Goal: Task Accomplishment & Management: Complete application form

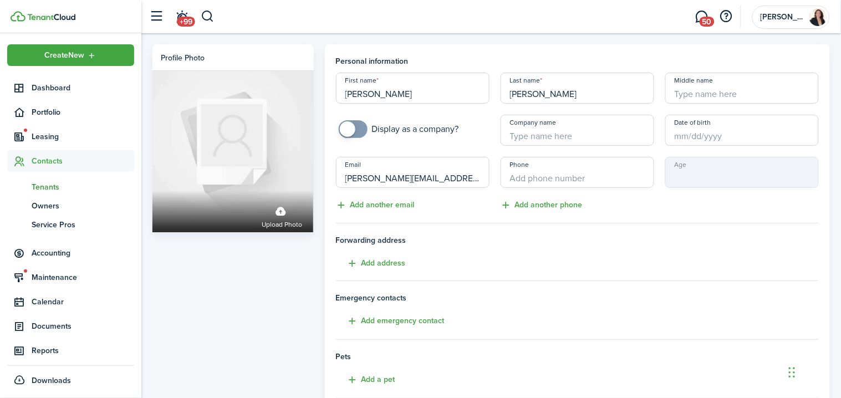
click at [569, 175] on input "Phone" at bounding box center [578, 172] width 154 height 31
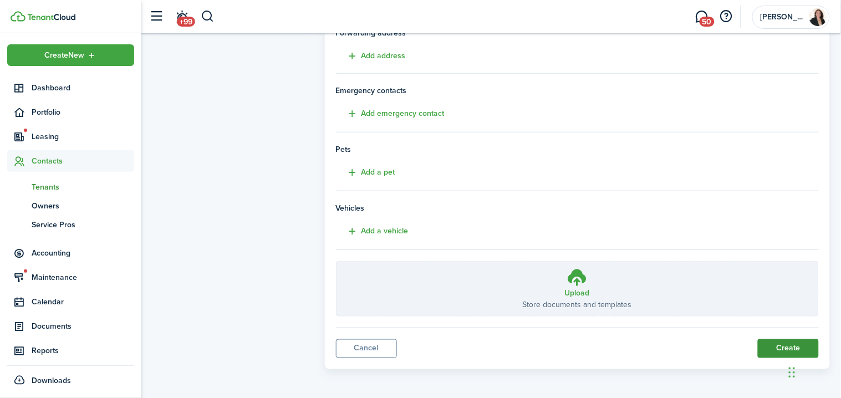
type input "[PHONE_NUMBER]"
click at [781, 344] on button "Create" at bounding box center [788, 348] width 61 height 19
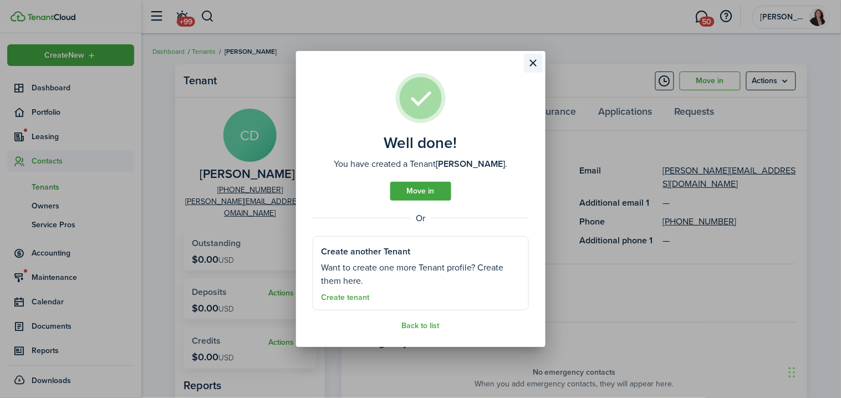
click at [537, 64] on button "Close modal" at bounding box center [533, 63] width 19 height 19
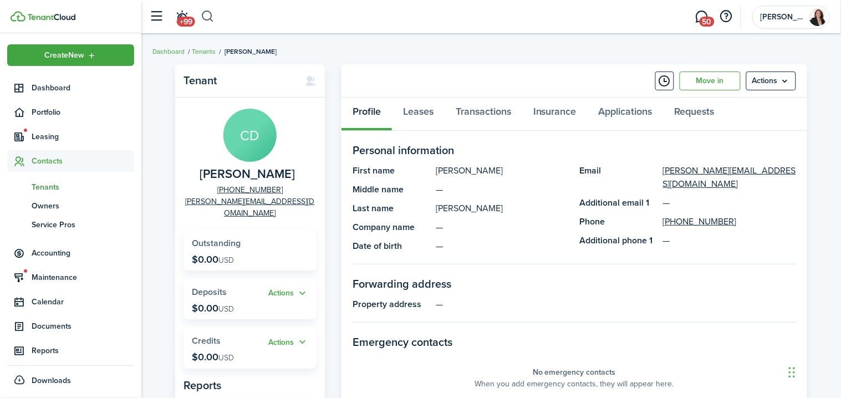
click at [210, 22] on button "button" at bounding box center [208, 16] width 14 height 19
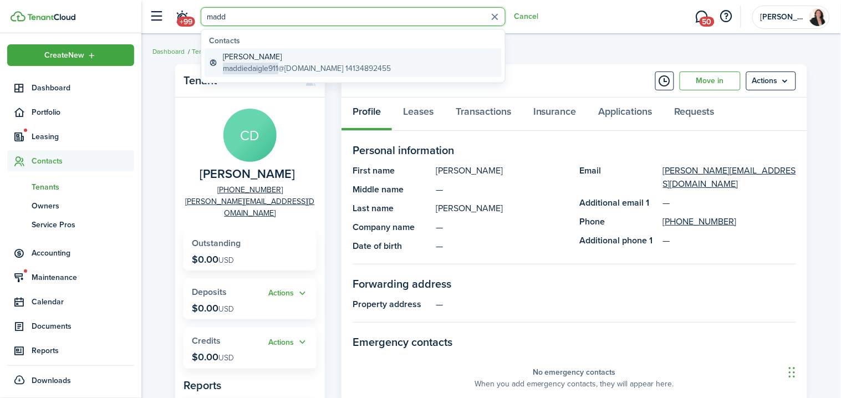
type input "madd"
click at [291, 66] on global-search-item-description "maddiedaigle911 @[DOMAIN_NAME] 14134892455" at bounding box center [307, 69] width 168 height 12
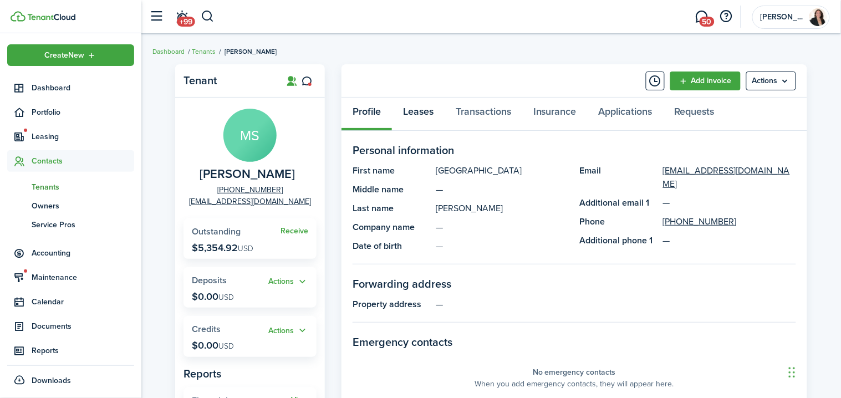
click at [428, 108] on link "Leases" at bounding box center [418, 114] width 53 height 33
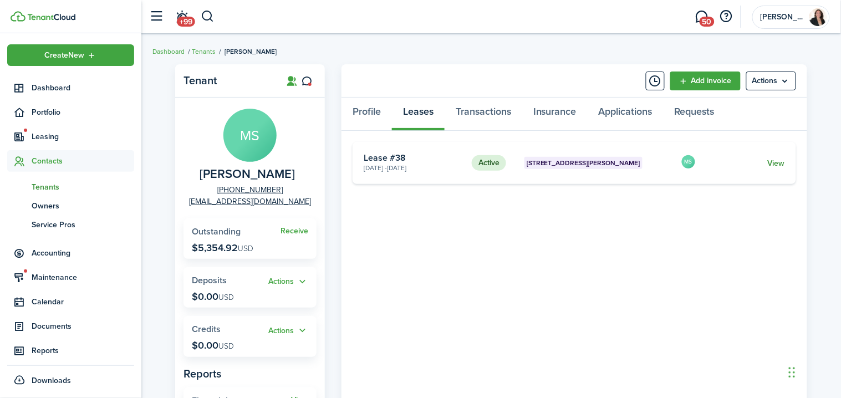
click at [769, 160] on link "View" at bounding box center [776, 164] width 17 height 12
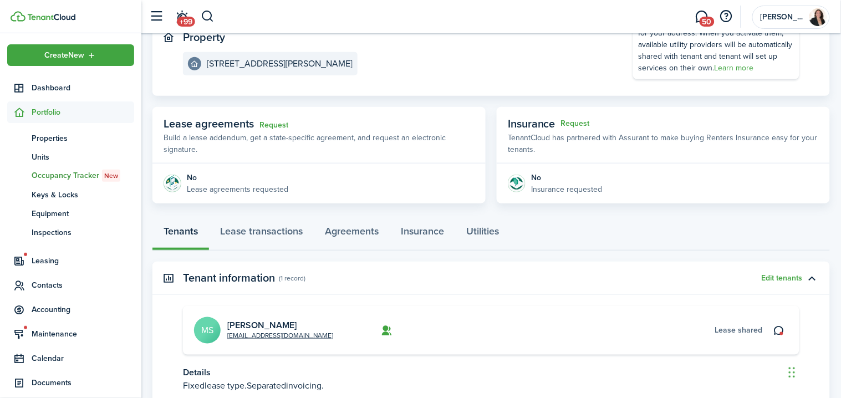
scroll to position [215, 0]
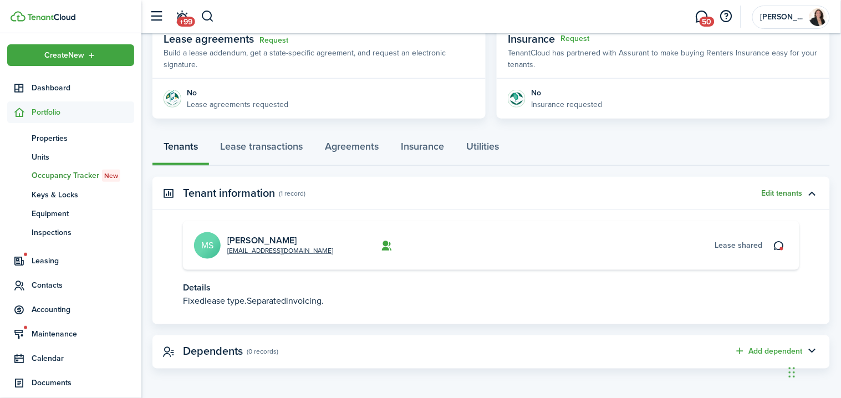
click at [784, 190] on button "Edit tenants" at bounding box center [782, 193] width 41 height 9
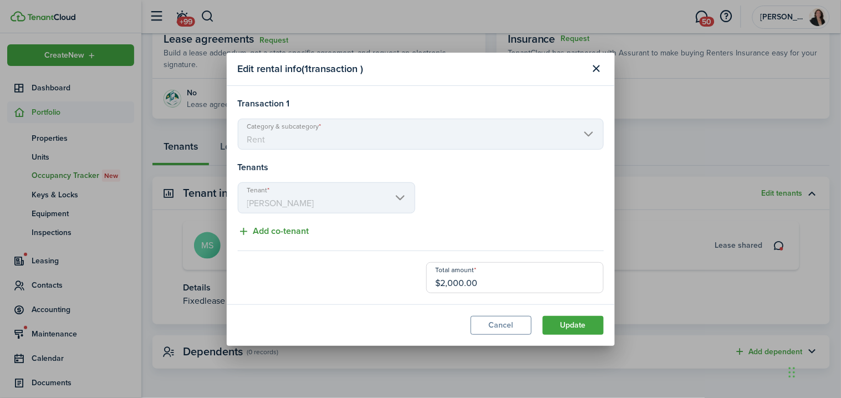
click at [270, 233] on button "Add co-tenant" at bounding box center [274, 232] width 72 height 14
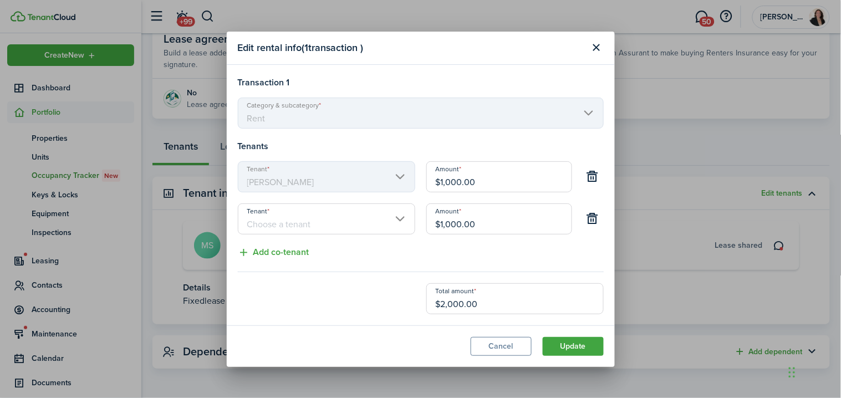
click at [326, 220] on input "Tenant" at bounding box center [327, 219] width 178 height 31
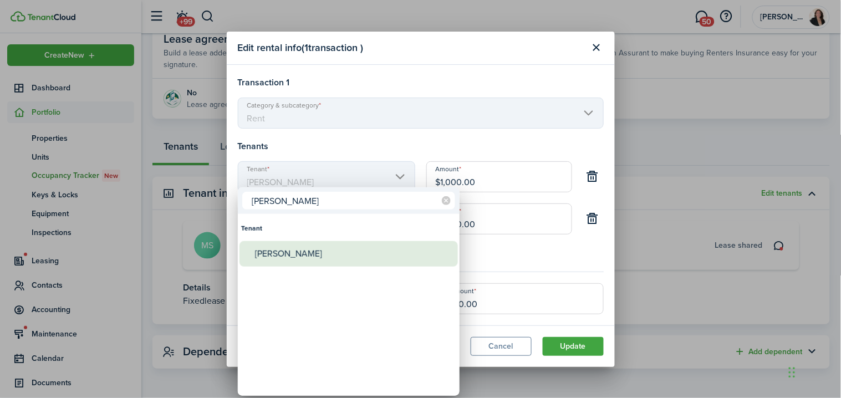
type input "[PERSON_NAME]"
click at [343, 260] on div "[PERSON_NAME]" at bounding box center [353, 254] width 196 height 26
type input "[PERSON_NAME]"
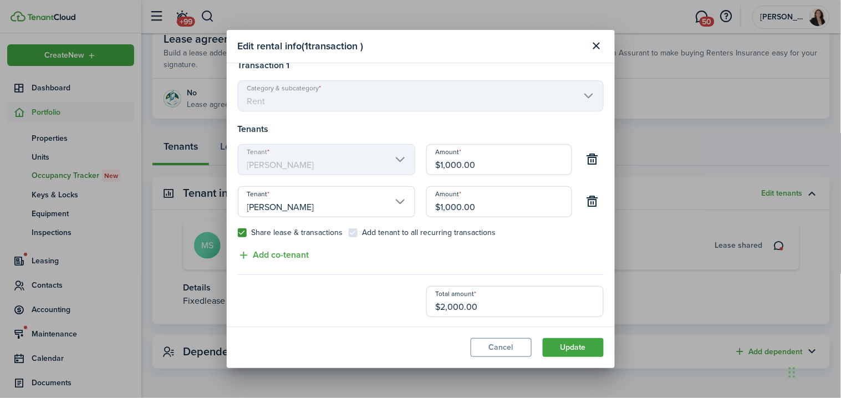
scroll to position [15, 0]
click at [582, 352] on button "Update" at bounding box center [573, 347] width 61 height 19
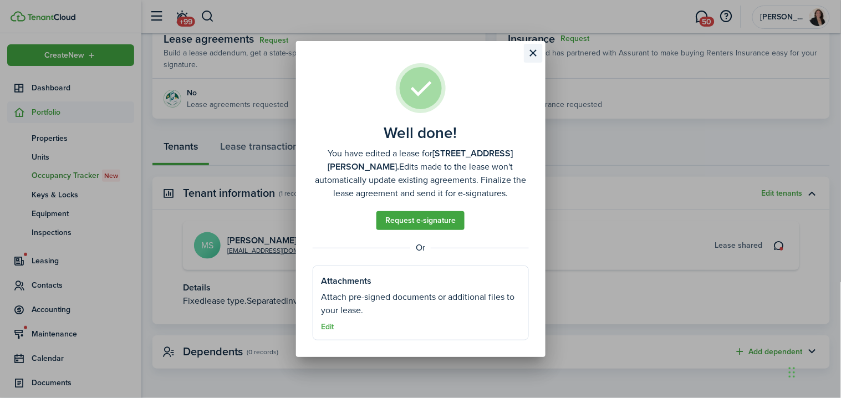
click at [534, 55] on button "Close modal" at bounding box center [533, 53] width 19 height 19
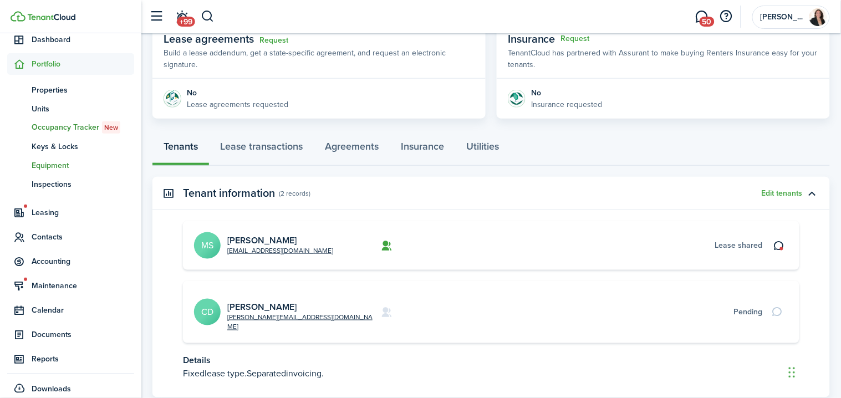
scroll to position [58, 0]
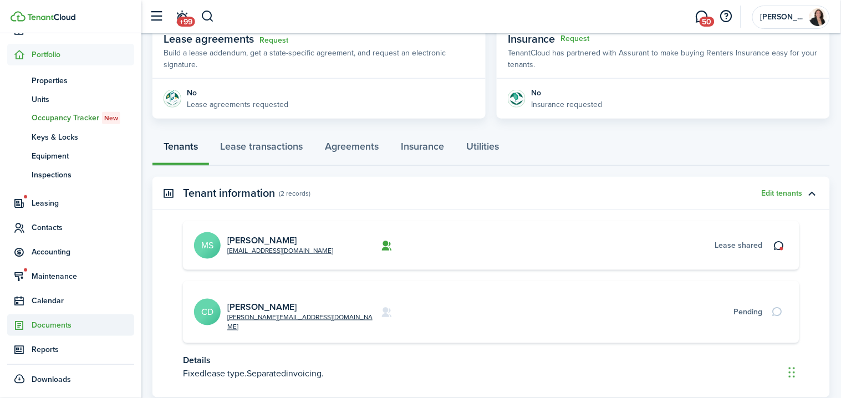
click at [72, 326] on span "Documents" at bounding box center [83, 326] width 103 height 12
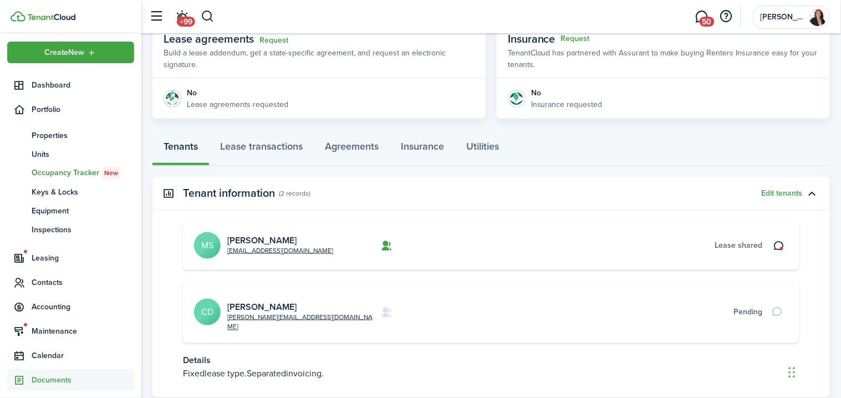
scroll to position [2, 0]
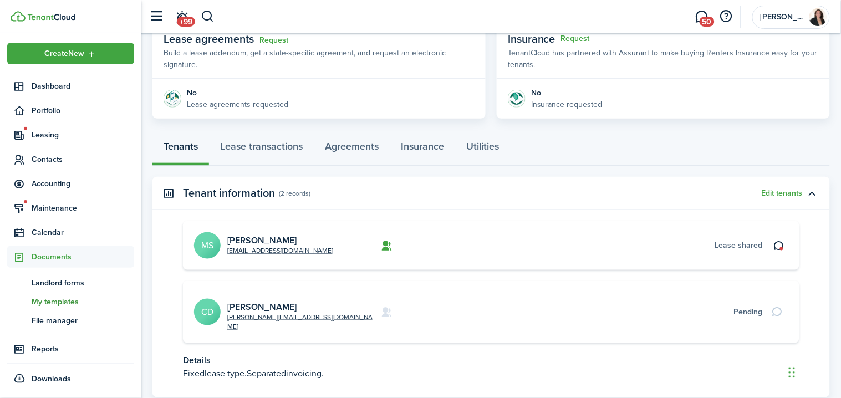
click at [74, 302] on span "My templates" at bounding box center [83, 302] width 103 height 12
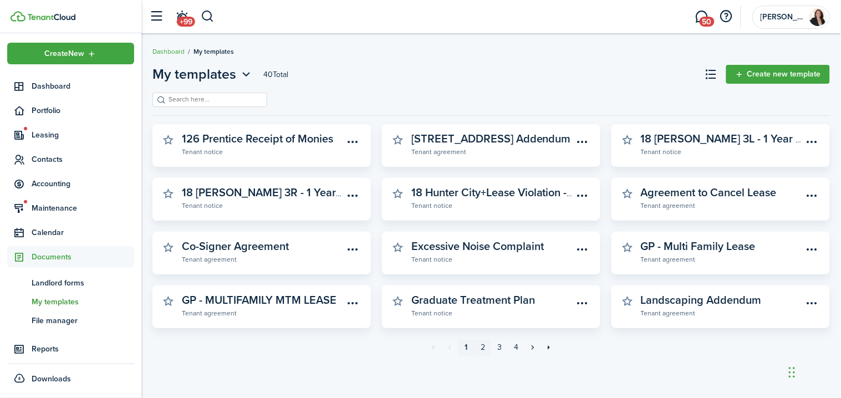
click at [480, 349] on link "2" at bounding box center [483, 347] width 17 height 17
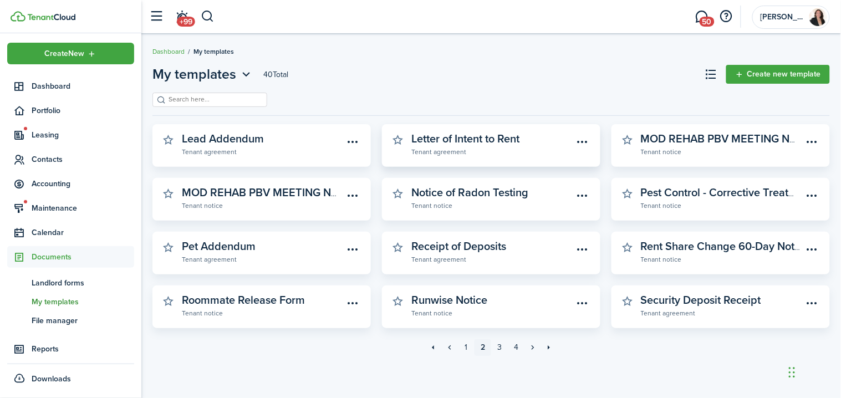
click at [507, 147] on widget-stats-subtitle "Tenant agreement" at bounding box center [493, 151] width 162 height 11
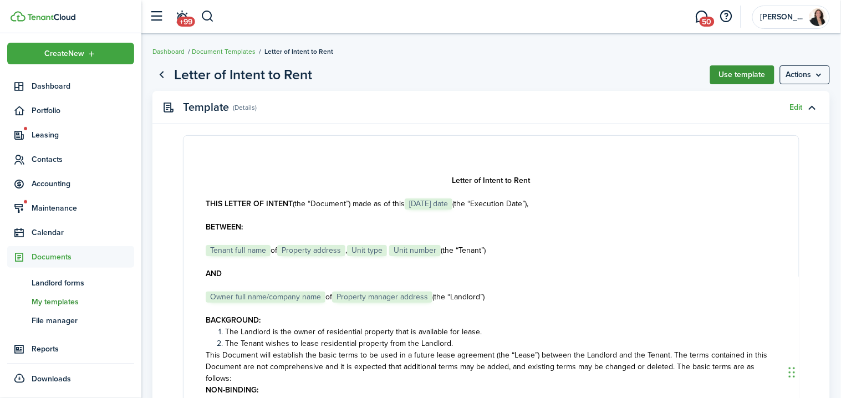
click at [739, 73] on button "Use template" at bounding box center [743, 74] width 64 height 19
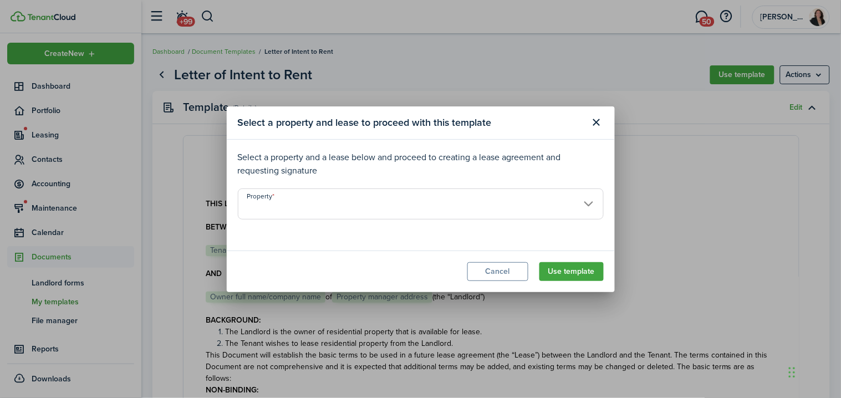
click at [592, 196] on input "Property" at bounding box center [421, 204] width 366 height 31
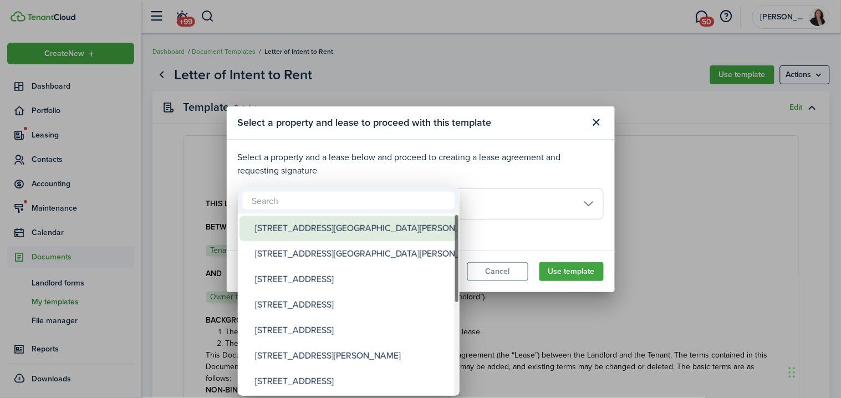
click at [417, 231] on div "[STREET_ADDRESS][GEOGRAPHIC_DATA][PERSON_NAME]" at bounding box center [353, 229] width 196 height 26
type input "[STREET_ADDRESS][GEOGRAPHIC_DATA][PERSON_NAME]"
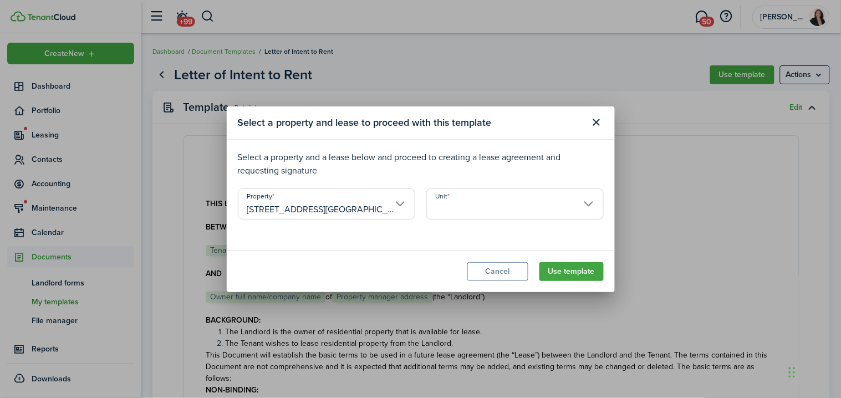
click at [514, 198] on input "Unit" at bounding box center [516, 204] width 178 height 31
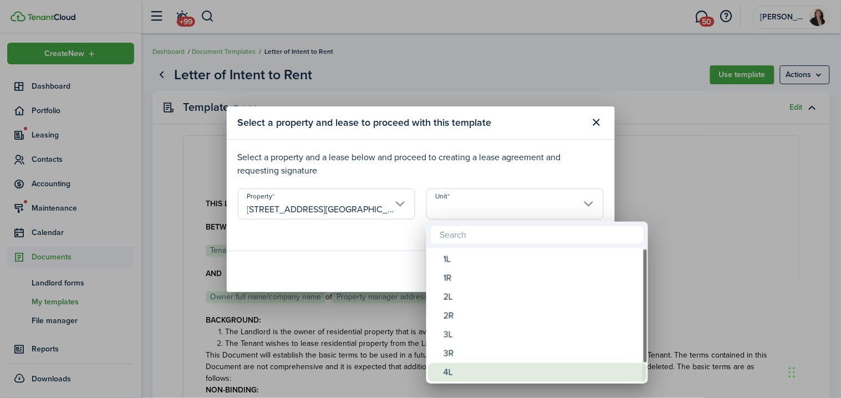
click at [499, 369] on div "4L" at bounding box center [542, 372] width 196 height 19
type input "4L"
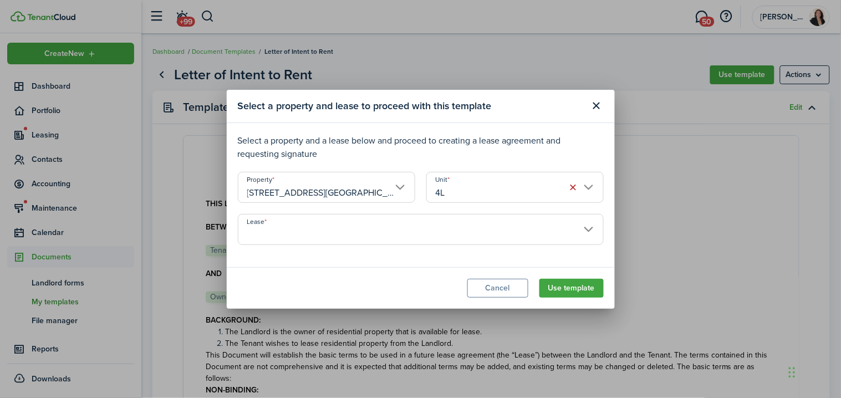
click at [489, 214] on span at bounding box center [421, 229] width 366 height 31
click at [488, 228] on input "Lease" at bounding box center [421, 229] width 366 height 31
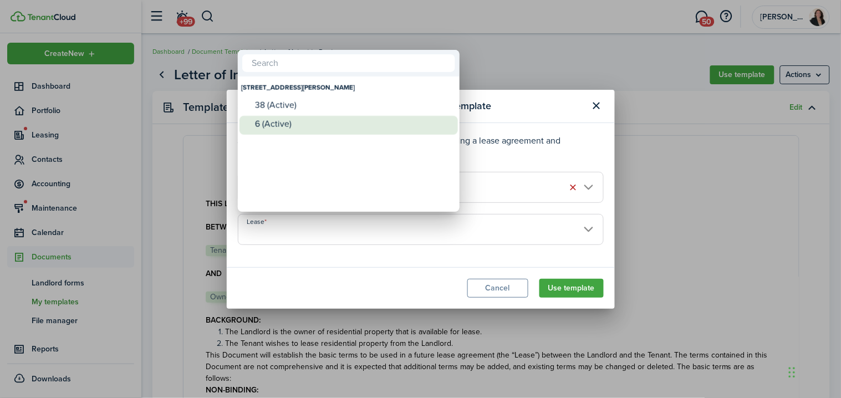
click at [359, 125] on div "6 (Active)" at bounding box center [353, 124] width 196 height 10
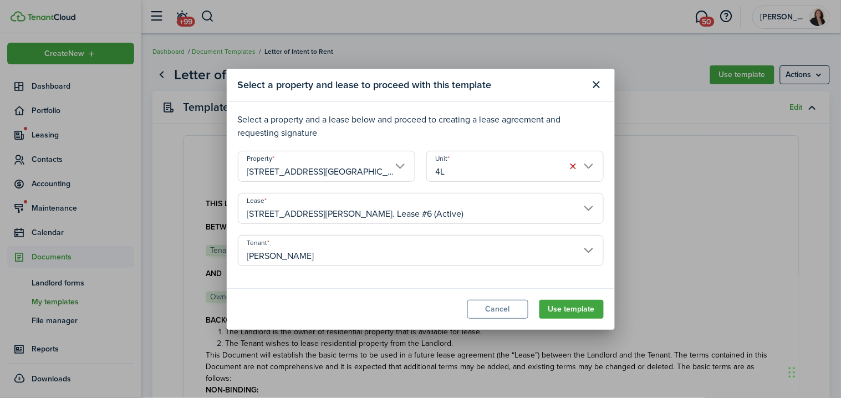
click at [552, 210] on input "[STREET_ADDRESS][PERSON_NAME]. Lease #6 (Active)" at bounding box center [421, 208] width 366 height 31
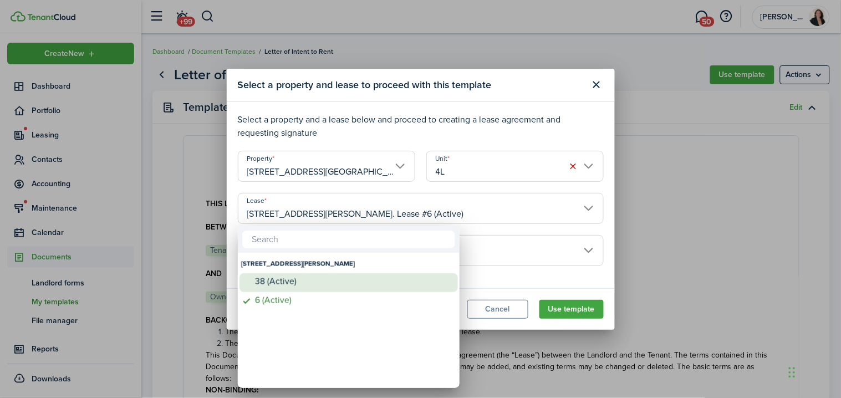
click at [403, 280] on div "38 (Active)" at bounding box center [353, 282] width 196 height 10
type input "[STREET_ADDRESS][PERSON_NAME]. Lease #38 (Active)"
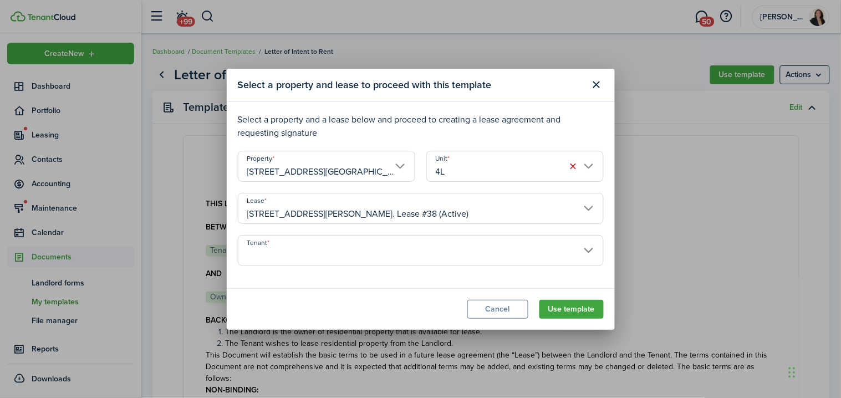
click at [554, 239] on input "Tenant" at bounding box center [421, 250] width 366 height 31
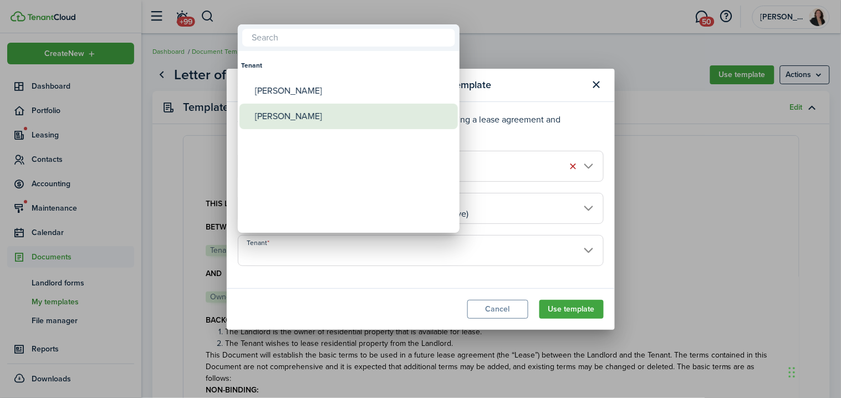
click at [326, 110] on div "[PERSON_NAME]" at bounding box center [353, 117] width 196 height 26
type input "[PERSON_NAME]"
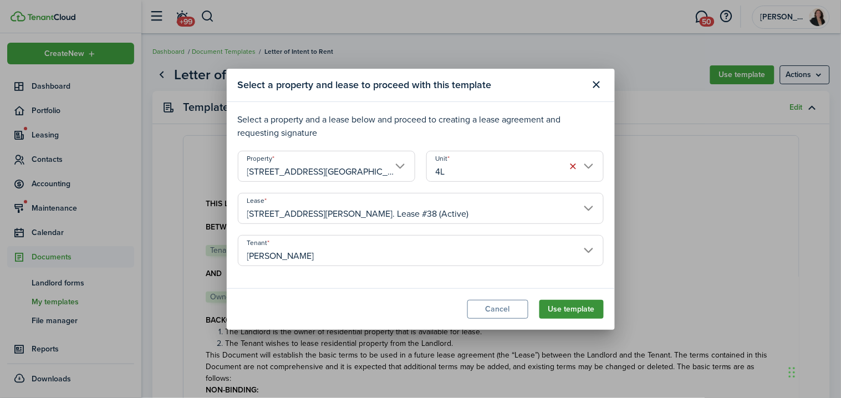
click at [592, 312] on button "Use template" at bounding box center [572, 309] width 64 height 19
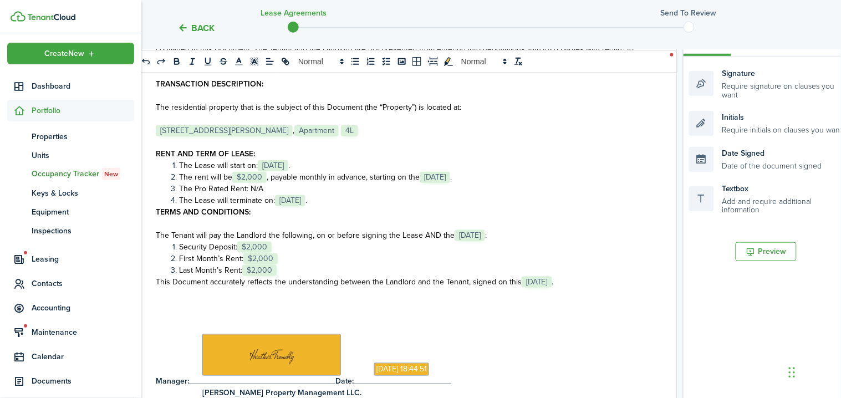
scroll to position [300, 0]
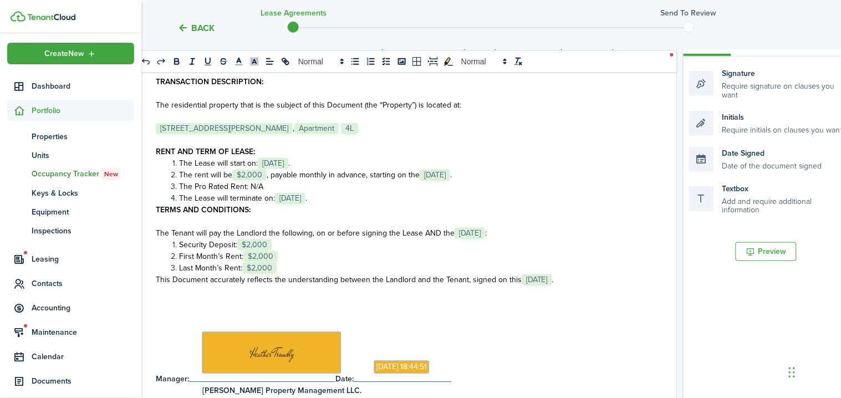
click at [446, 173] on span "[DATE]" at bounding box center [435, 175] width 31 height 11
click at [455, 151] on select "Select size 8px 9px 10px 11px 12px 13px 14px 15px 16px 17px 18px 19px 20px 21px…" at bounding box center [447, 152] width 55 height 19
click at [452, 178] on span "." at bounding box center [451, 175] width 2 height 12
click at [280, 184] on li "The Pro Rated Rent: N/A" at bounding box center [407, 187] width 479 height 12
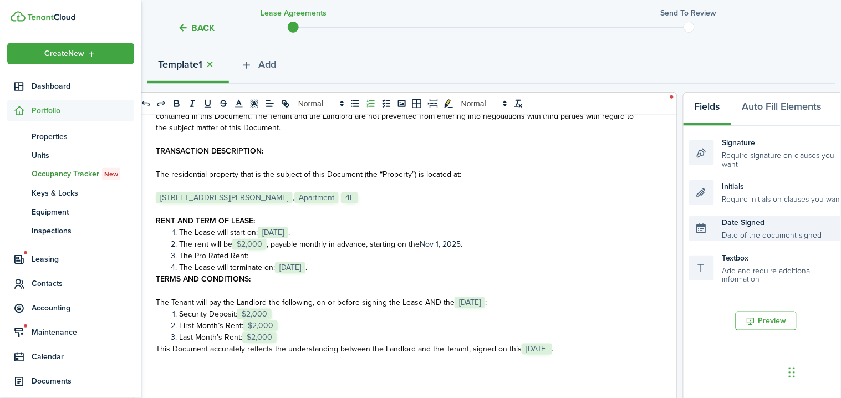
scroll to position [122, 0]
click at [782, 117] on button "Auto Fill Elements" at bounding box center [783, 110] width 102 height 33
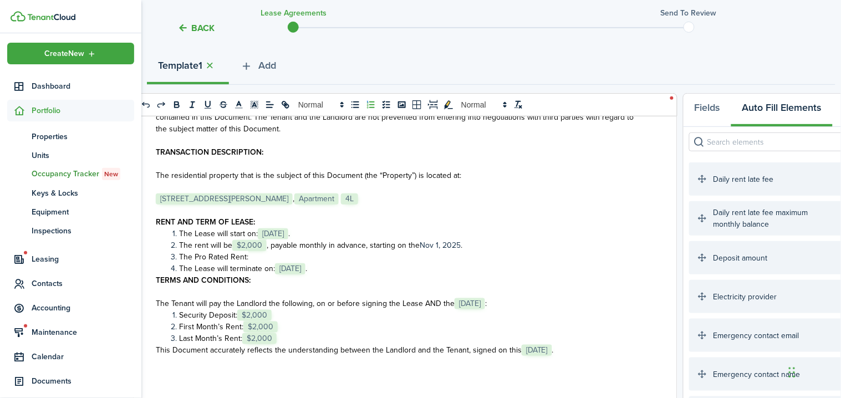
click at [768, 146] on input "search" at bounding box center [767, 142] width 154 height 19
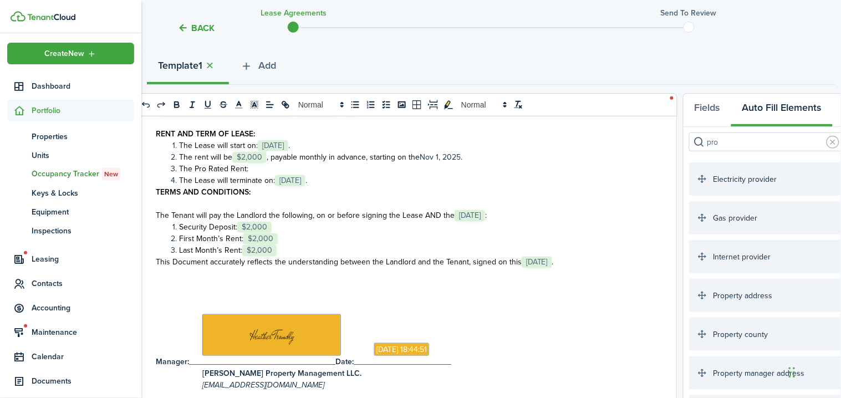
scroll to position [395, 0]
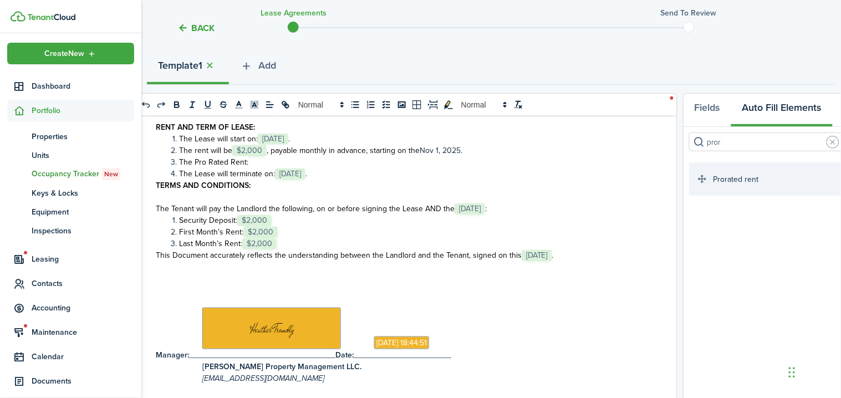
type input "pror"
click at [301, 230] on li "First Month’s Rent: ﻿ $2,000 ﻿" at bounding box center [407, 232] width 479 height 12
click at [461, 244] on li "Last Month’s Rent: ﻿ $2,000 ﻿" at bounding box center [407, 244] width 479 height 12
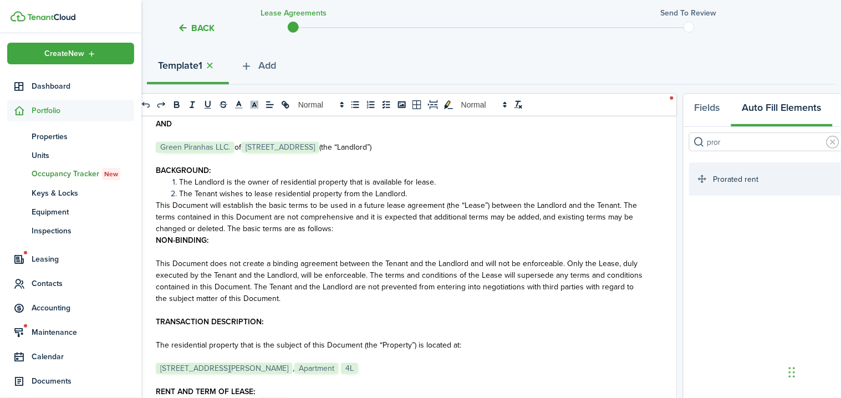
scroll to position [129, 0]
click at [346, 228] on p "This Document will establish the basic terms to be used in a future lease agree…" at bounding box center [401, 218] width 491 height 35
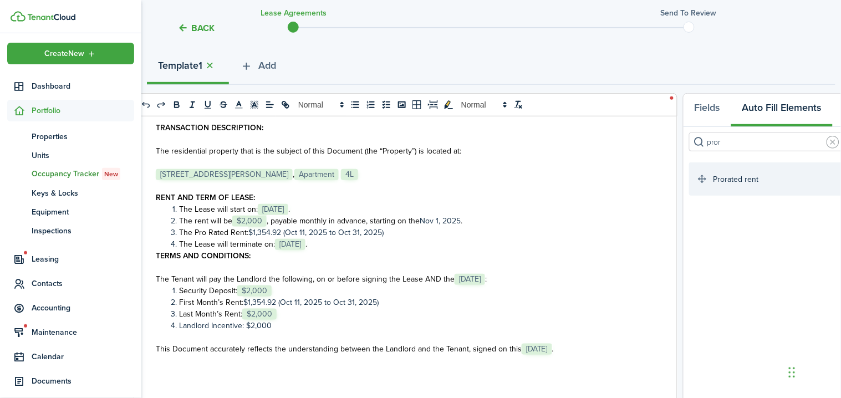
scroll to position [339, 0]
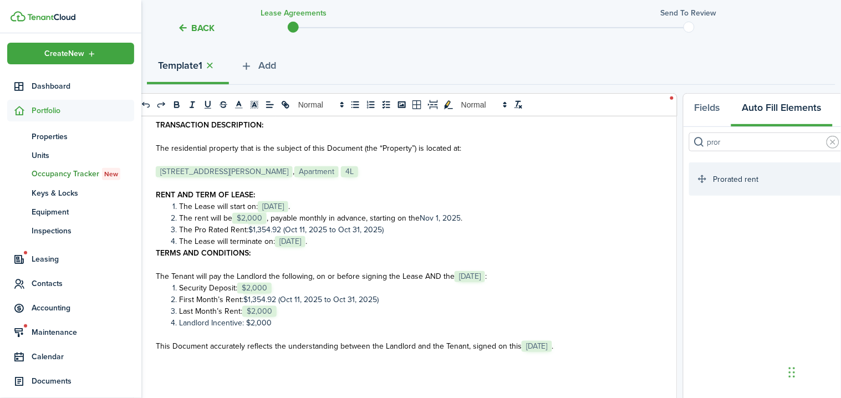
click at [352, 243] on li "The Lease will terminate on: ﻿ [DATE] ﻿ ." at bounding box center [407, 242] width 479 height 12
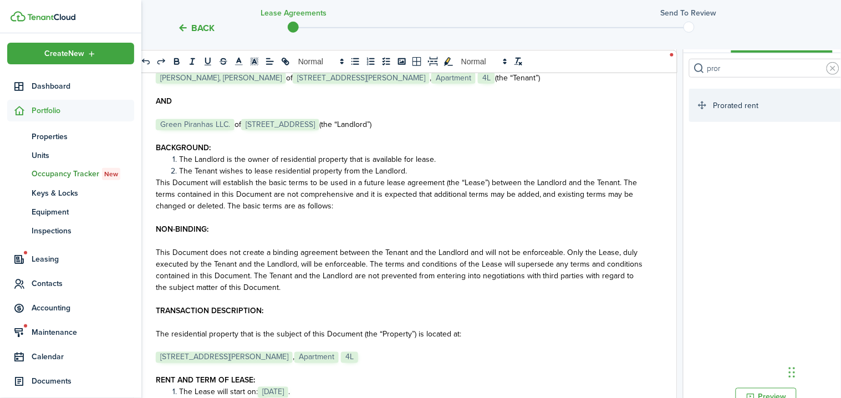
scroll to position [82, 0]
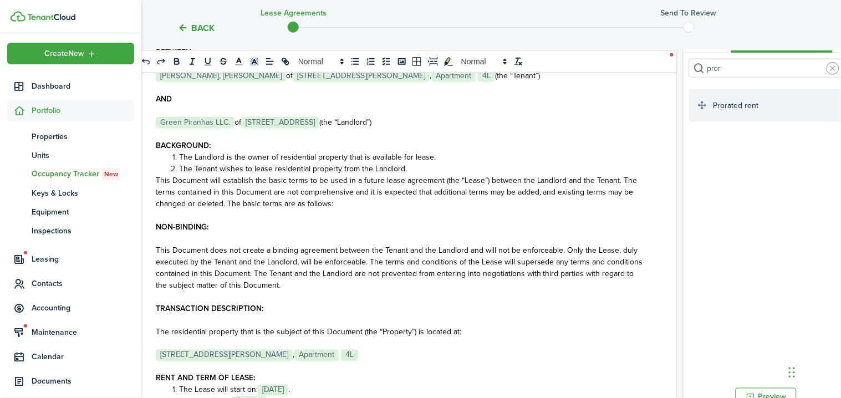
click at [419, 173] on li "The Tenant wishes to lease residential property from the Landlord." at bounding box center [407, 169] width 479 height 12
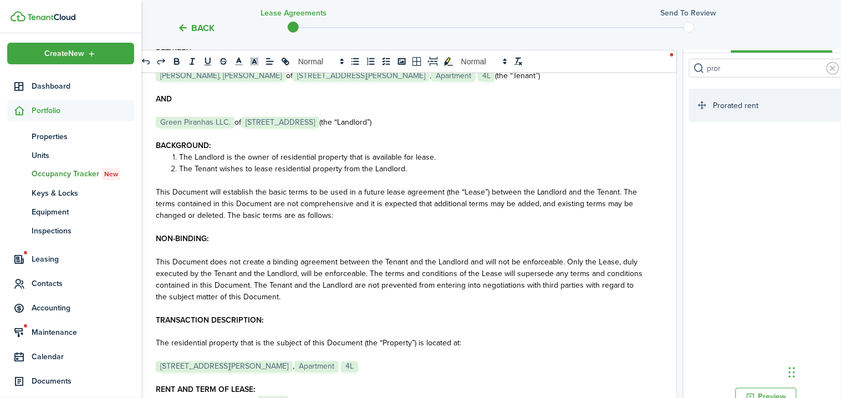
click at [233, 148] on p "BACKGROUND:" at bounding box center [401, 146] width 491 height 12
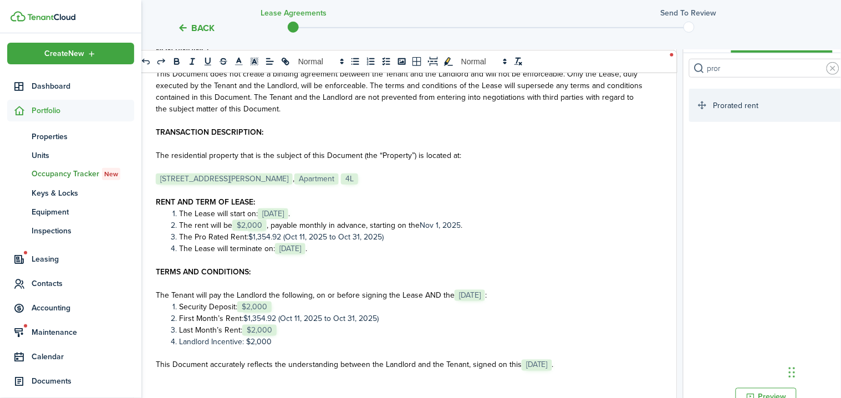
scroll to position [283, 0]
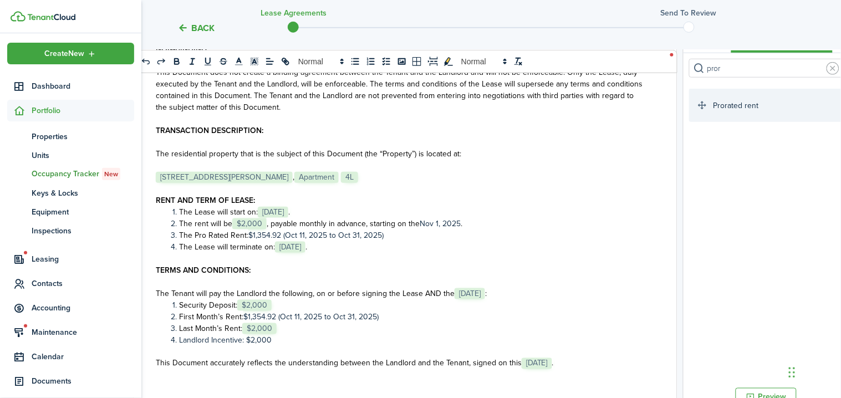
click at [267, 199] on p "RENT AND TERM OF LEASE:" at bounding box center [401, 201] width 491 height 12
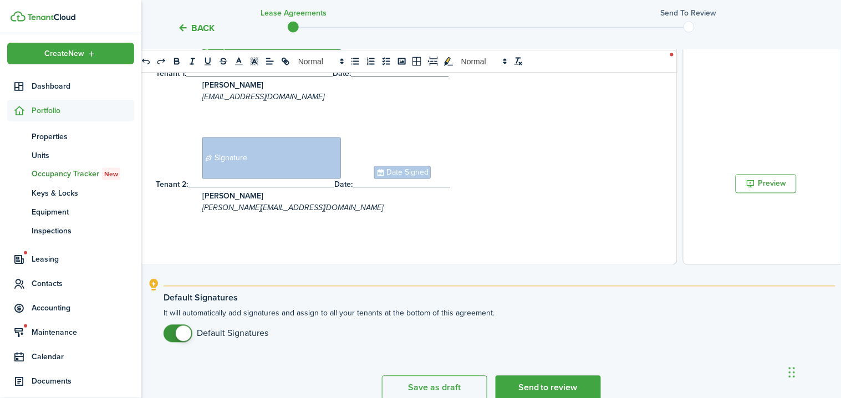
scroll to position [464, 0]
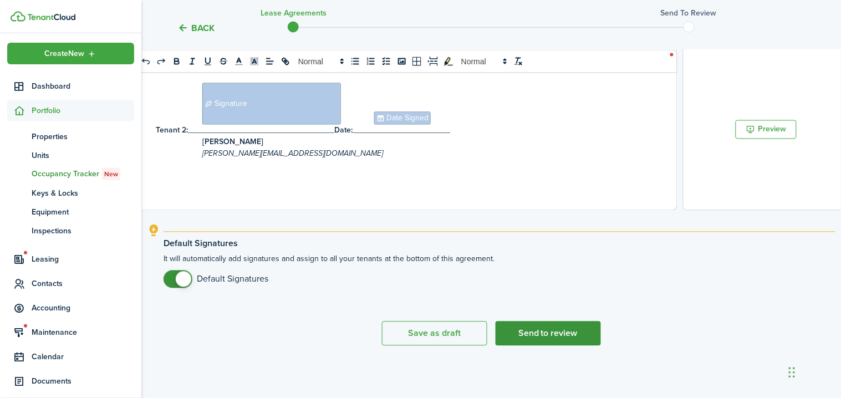
click at [573, 328] on button "Send to review" at bounding box center [548, 334] width 105 height 24
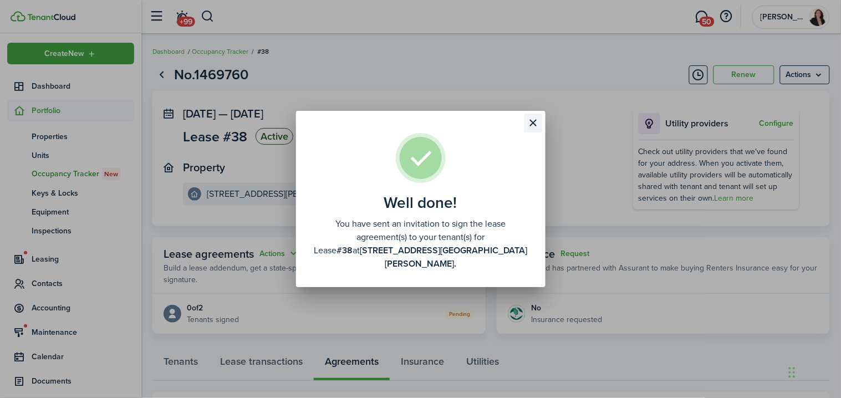
click at [534, 129] on button "Close modal" at bounding box center [533, 123] width 19 height 19
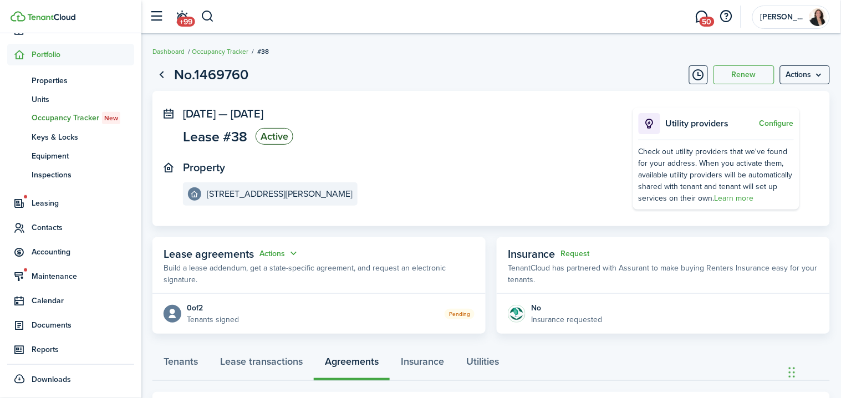
scroll to position [57, 0]
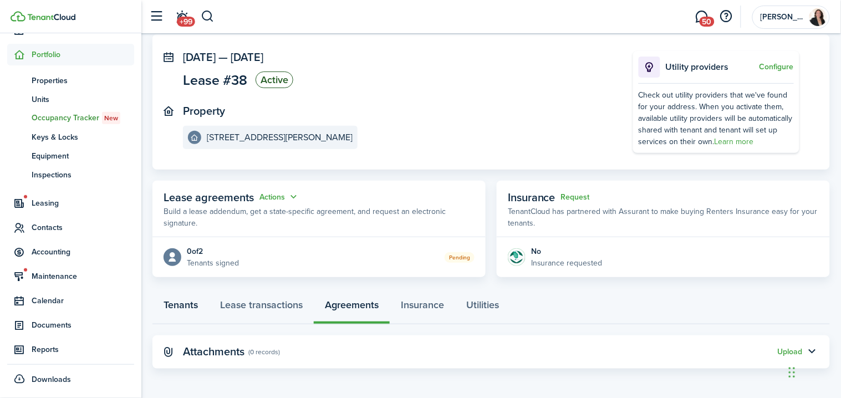
click at [185, 306] on link "Tenants" at bounding box center [181, 307] width 57 height 33
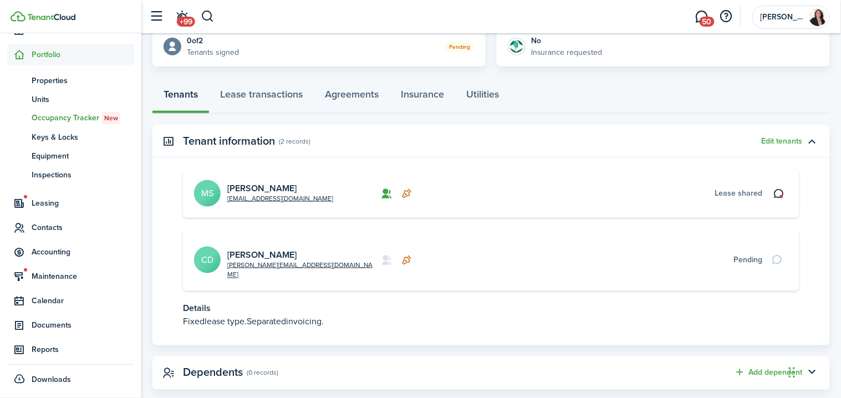
scroll to position [275, 0]
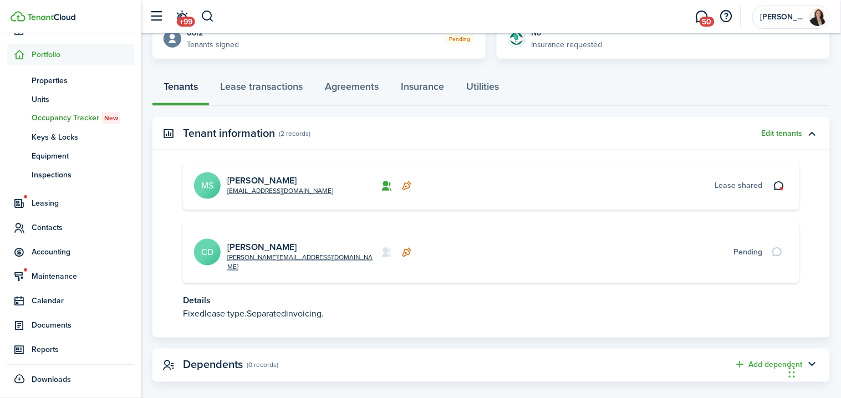
click at [783, 135] on button "Edit tenants" at bounding box center [782, 133] width 41 height 9
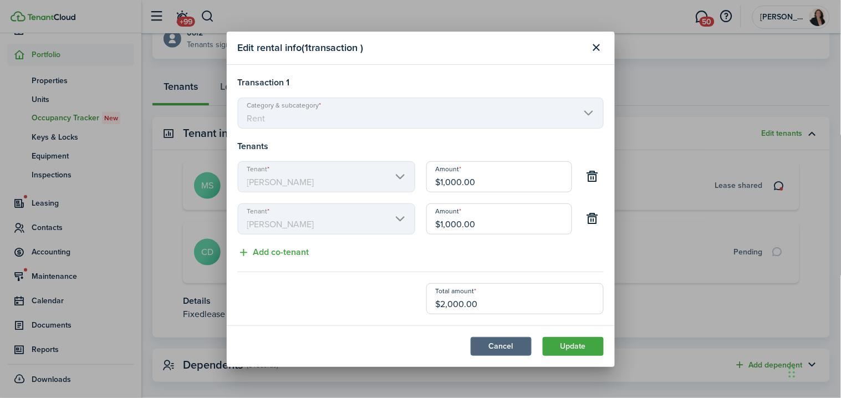
click at [518, 345] on button "Cancel" at bounding box center [501, 346] width 61 height 19
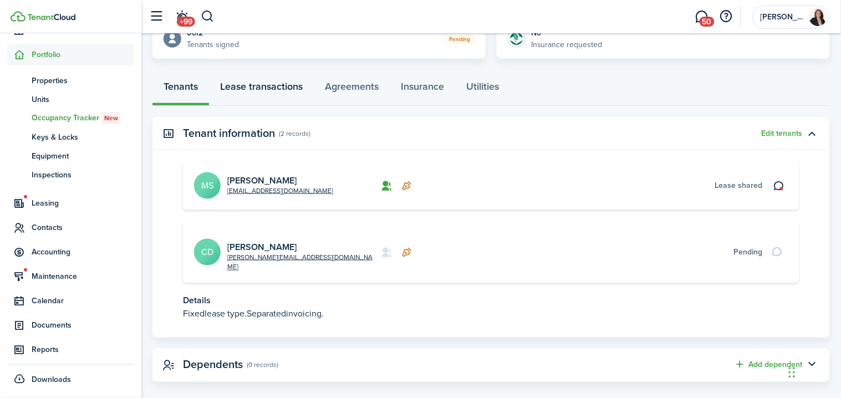
click at [287, 74] on link "Lease transactions" at bounding box center [261, 89] width 105 height 33
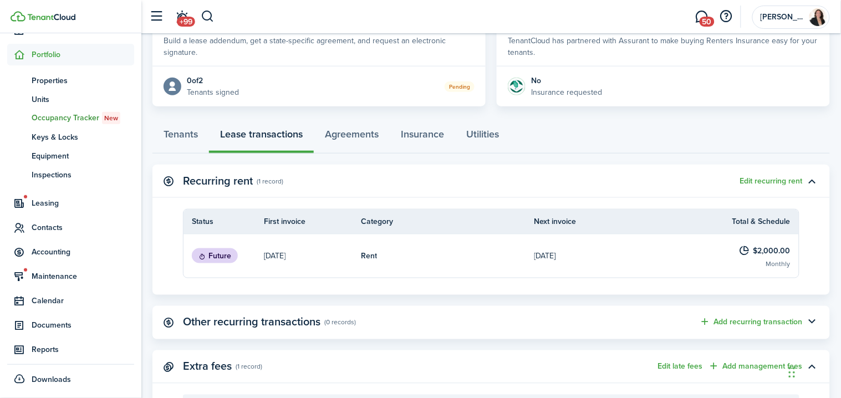
scroll to position [235, 0]
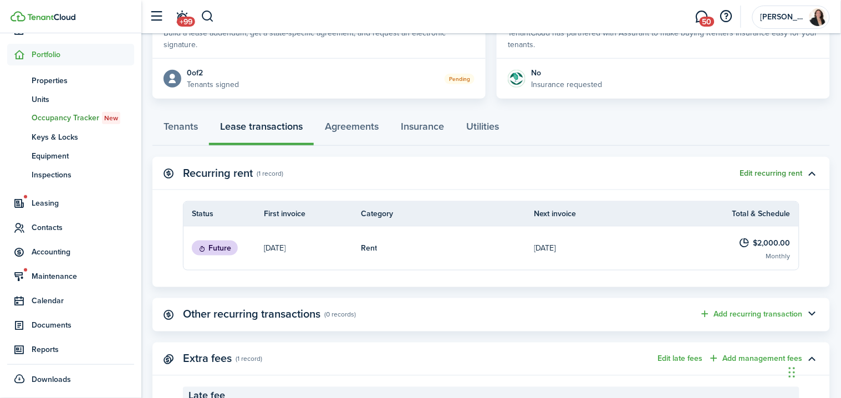
click at [774, 175] on button "Edit recurring rent" at bounding box center [772, 173] width 63 height 9
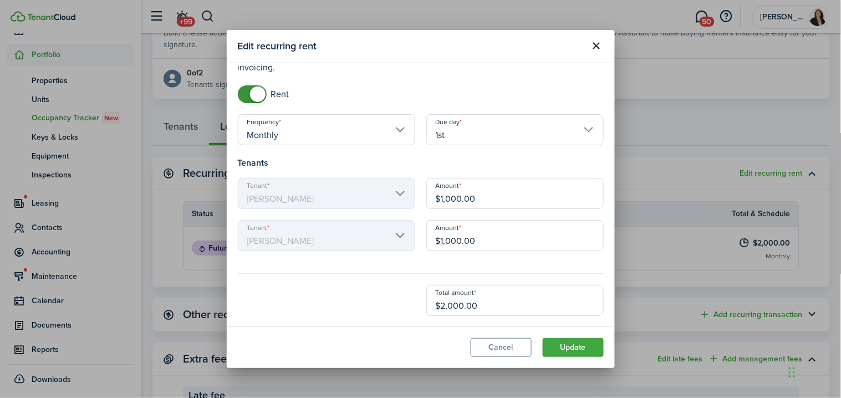
scroll to position [39, 0]
click at [248, 100] on span at bounding box center [252, 95] width 11 height 18
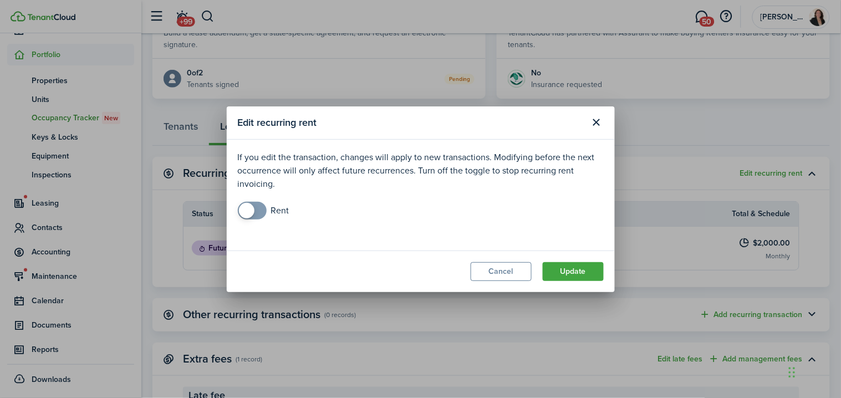
checkbox input "true"
click at [257, 217] on span at bounding box center [252, 211] width 11 height 18
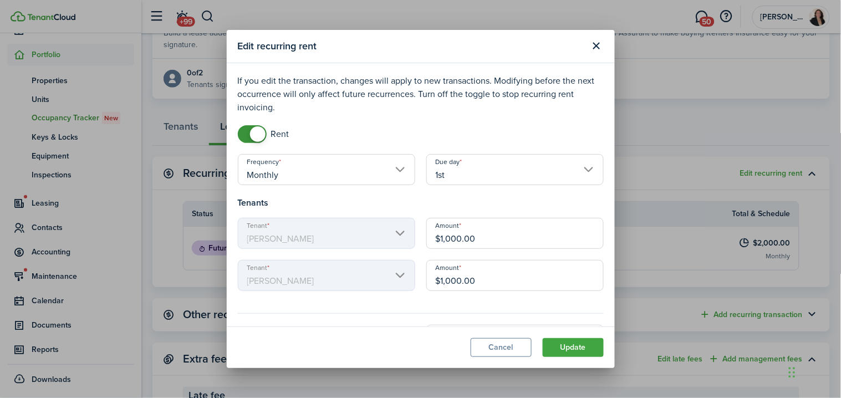
scroll to position [40, 0]
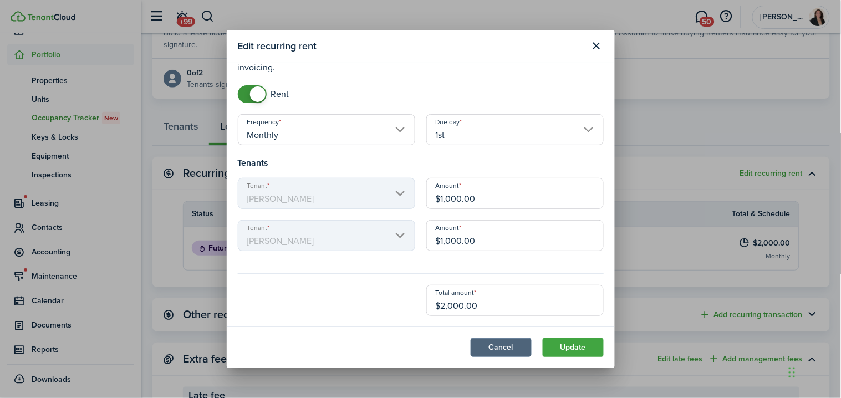
click at [508, 354] on button "Cancel" at bounding box center [501, 347] width 61 height 19
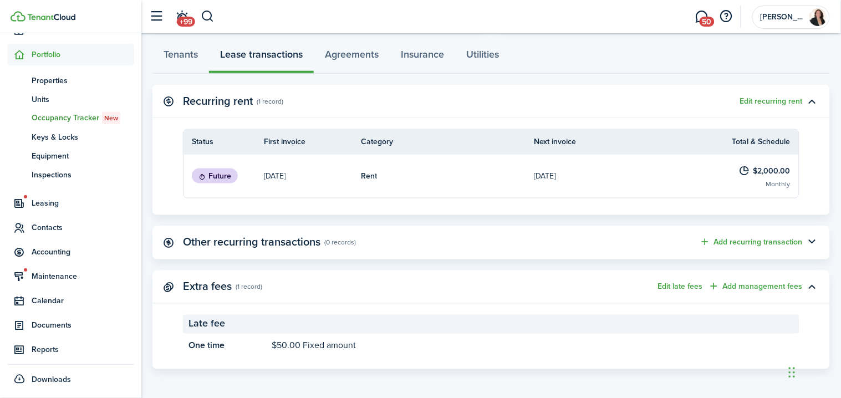
scroll to position [305, 0]
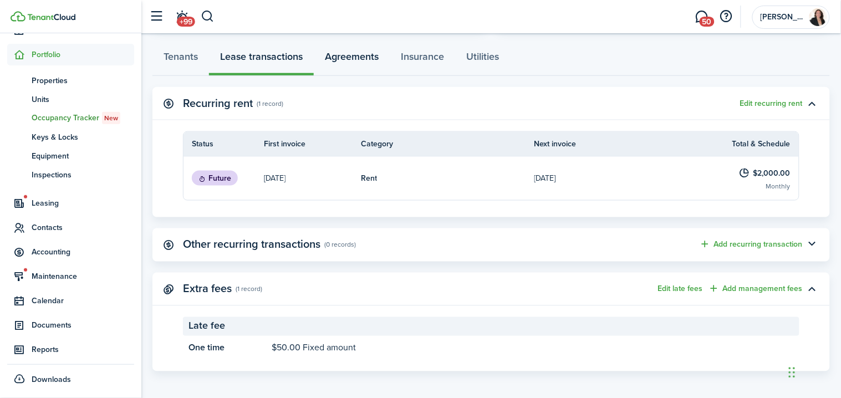
click at [367, 47] on link "Agreements" at bounding box center [352, 59] width 76 height 33
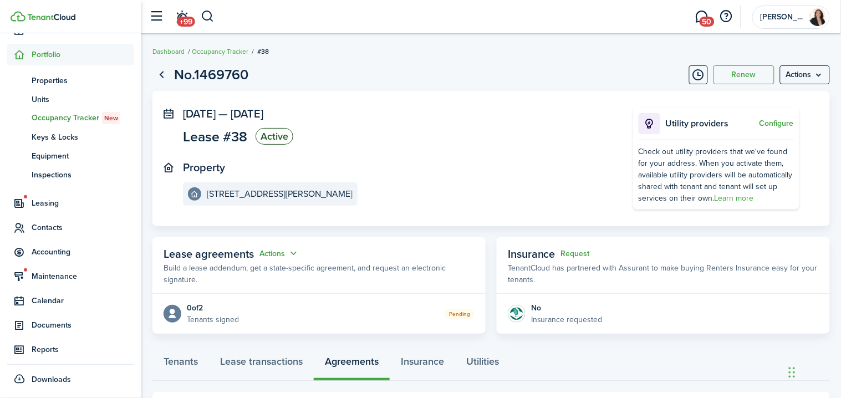
scroll to position [57, 0]
